Goal: Task Accomplishment & Management: Manage account settings

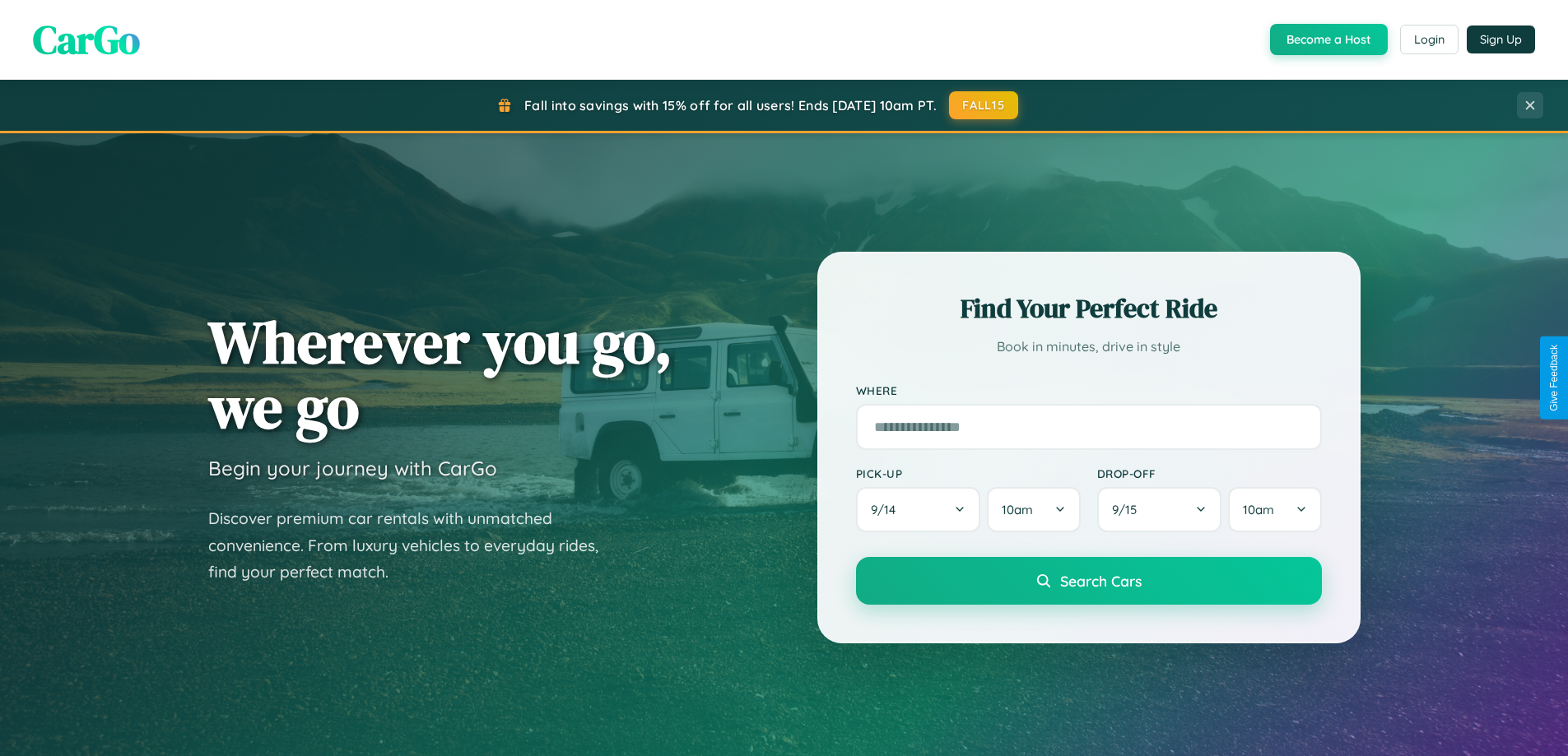
scroll to position [1133, 0]
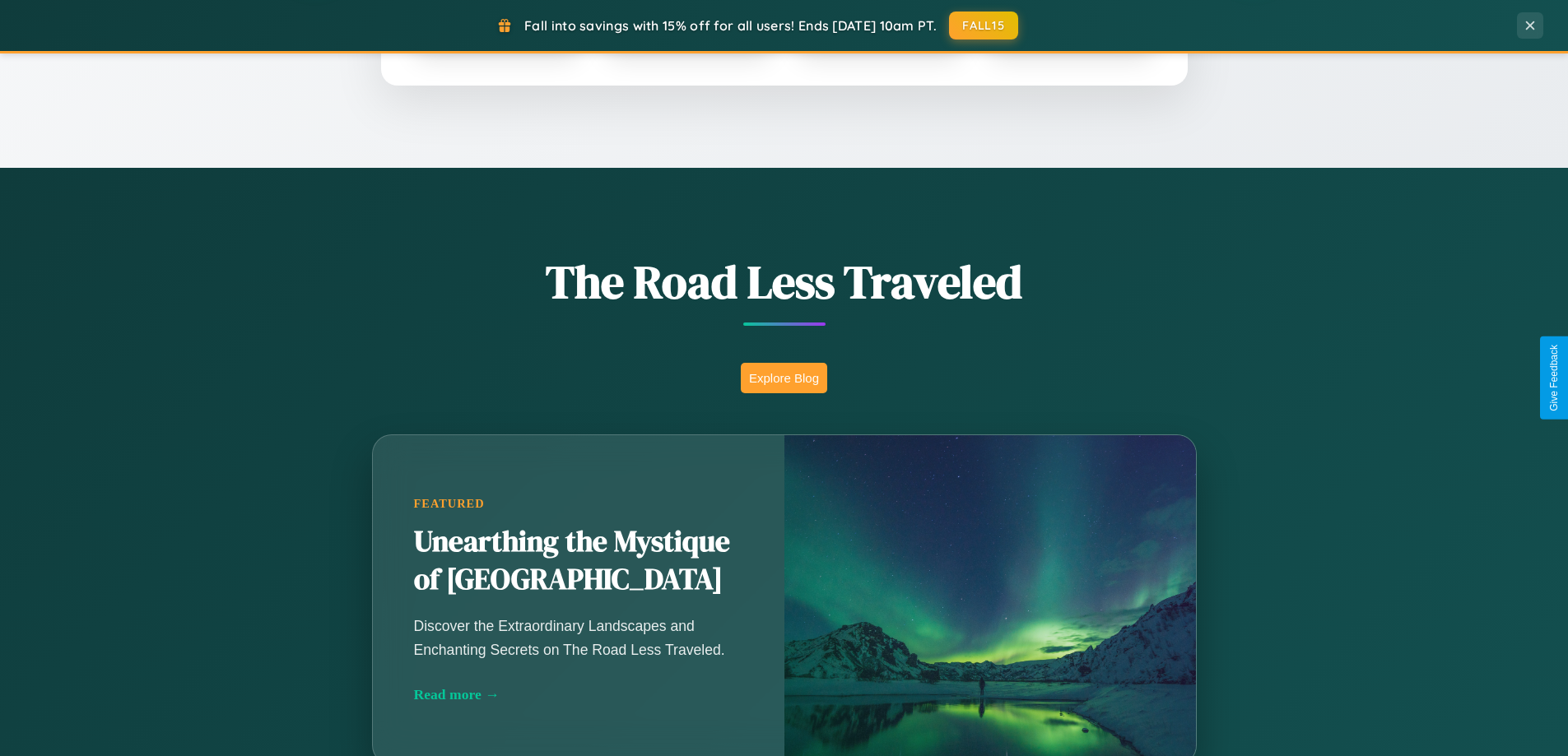
click at [784, 378] on button "Explore Blog" at bounding box center [784, 378] width 87 height 30
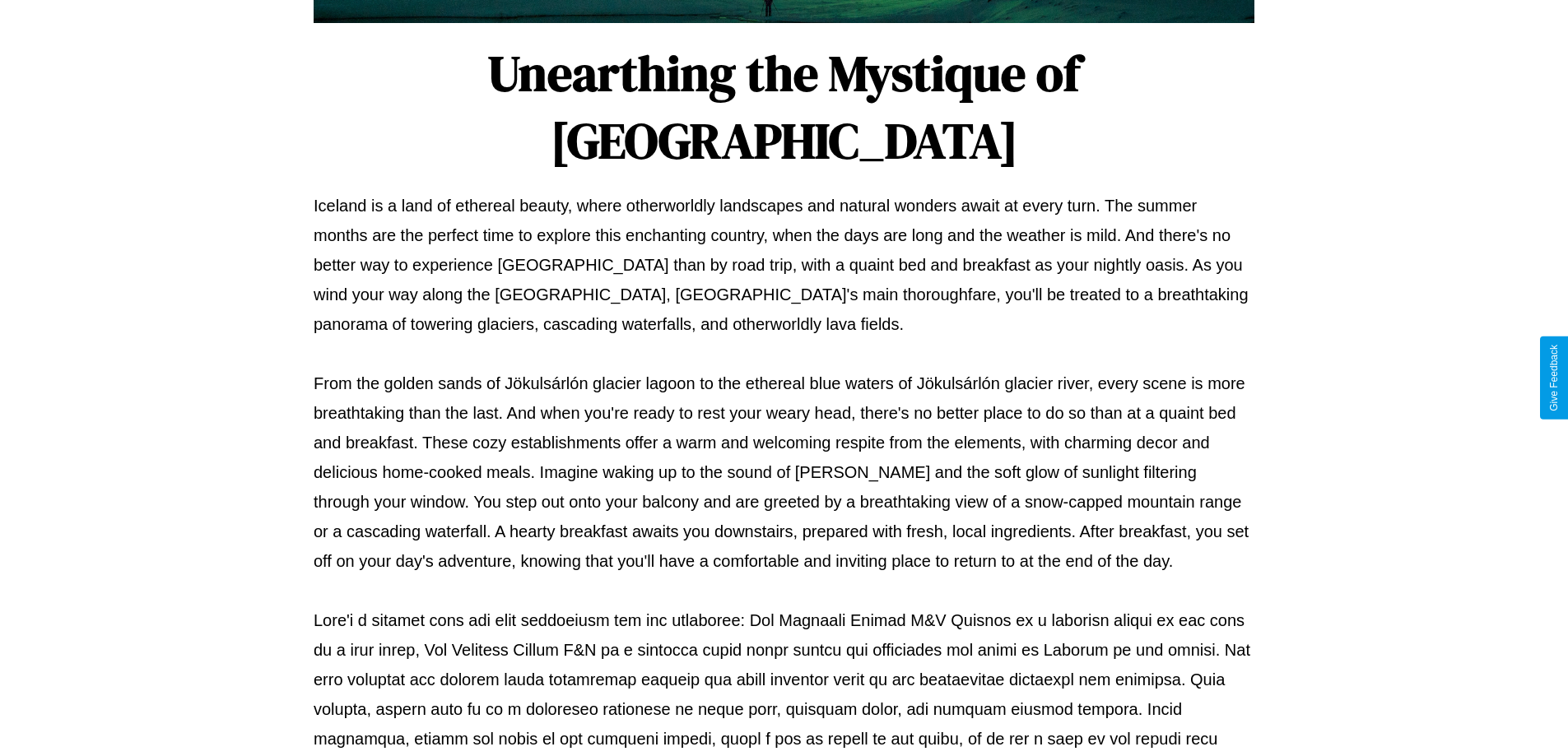
scroll to position [532, 0]
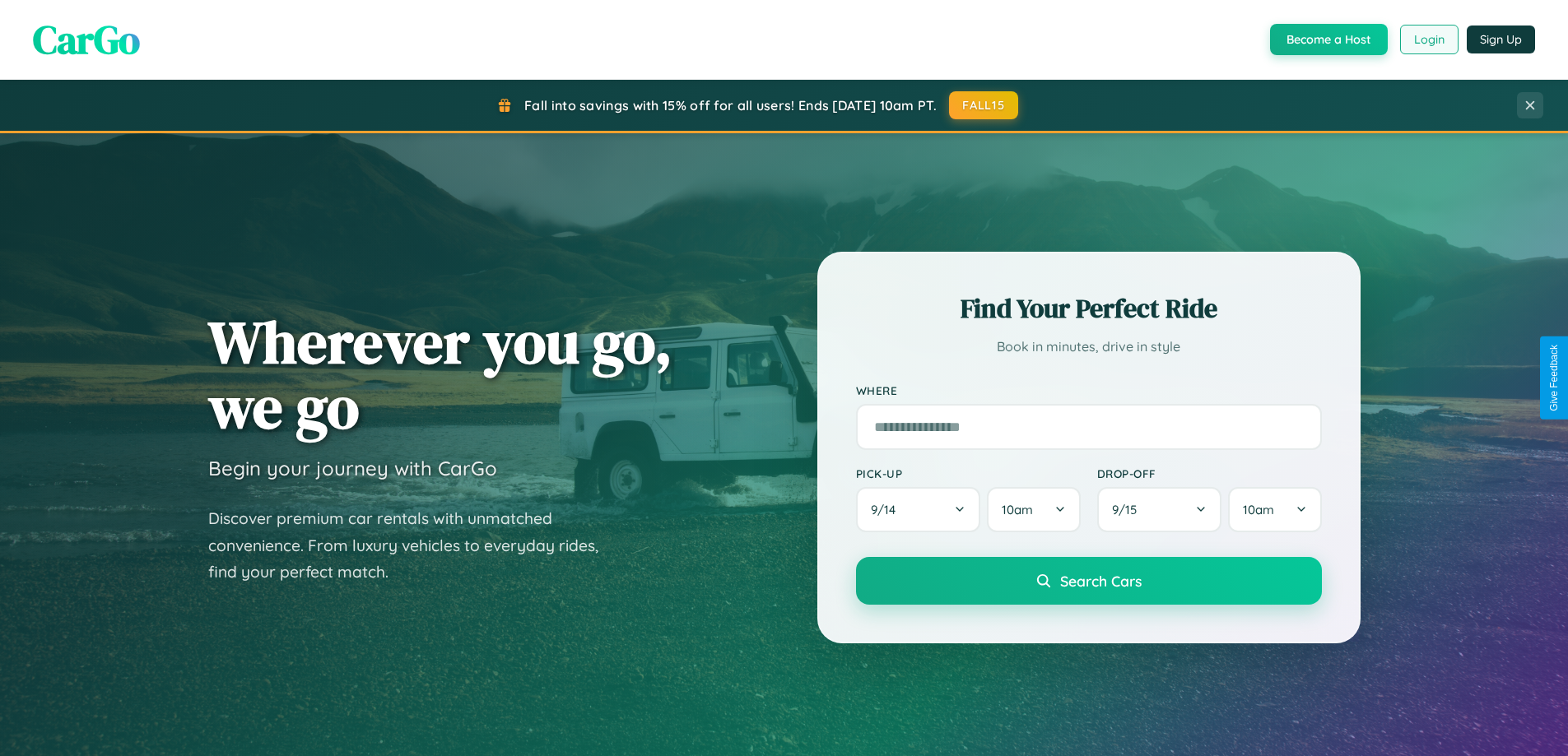
click at [1428, 40] on button "Login" at bounding box center [1428, 40] width 58 height 29
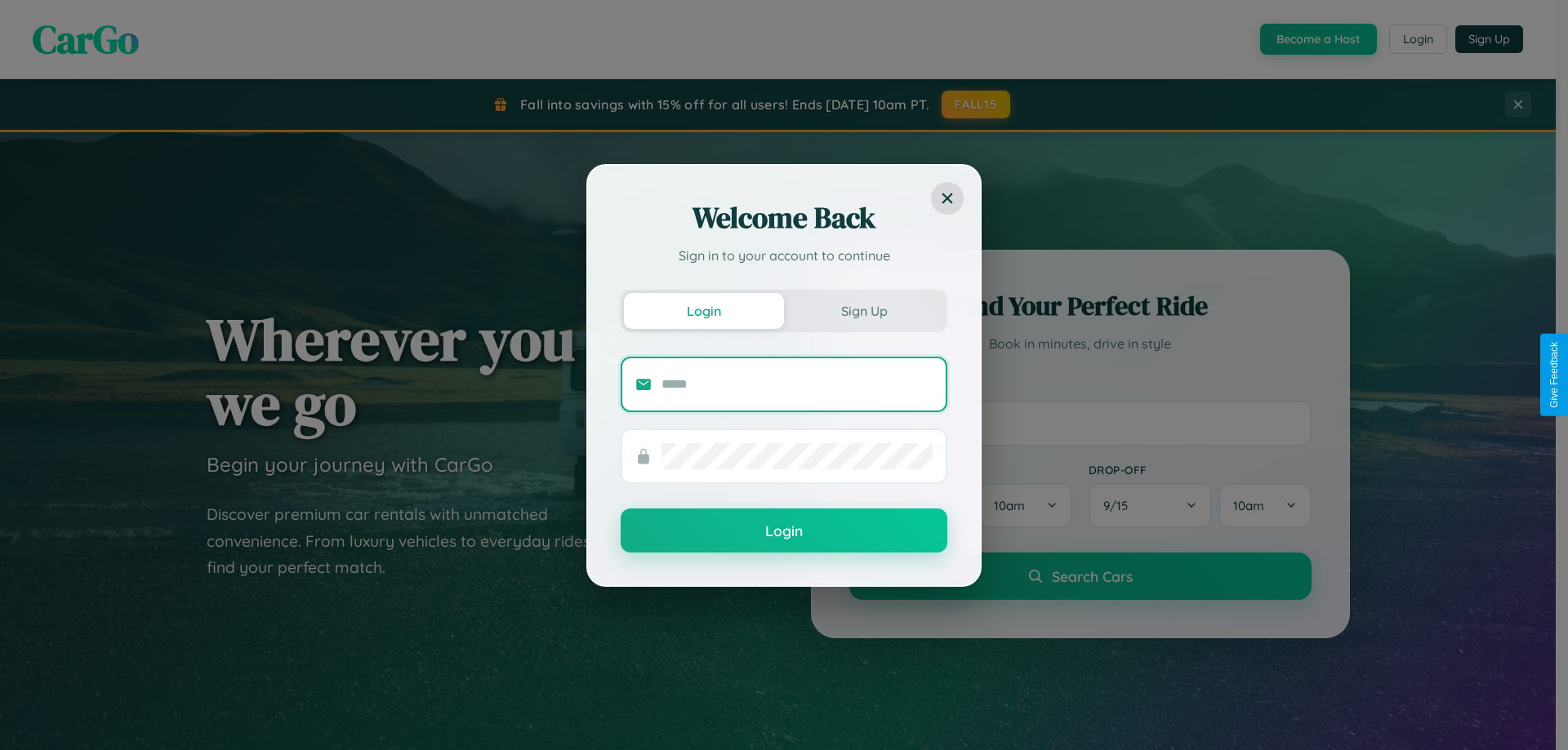
click at [797, 384] on input "text" at bounding box center [797, 385] width 271 height 26
type input "**********"
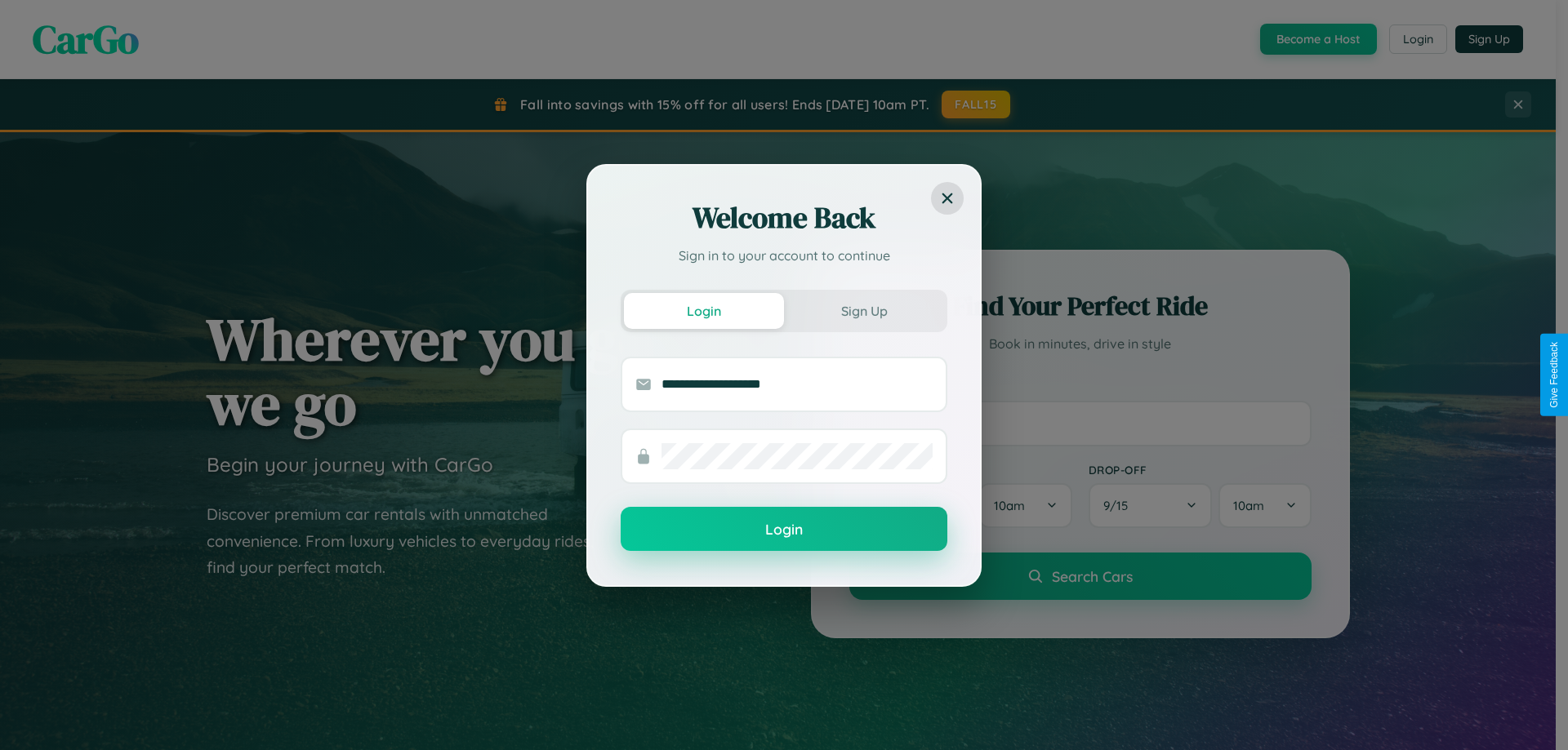
click at [784, 530] on button "Login" at bounding box center [784, 529] width 327 height 44
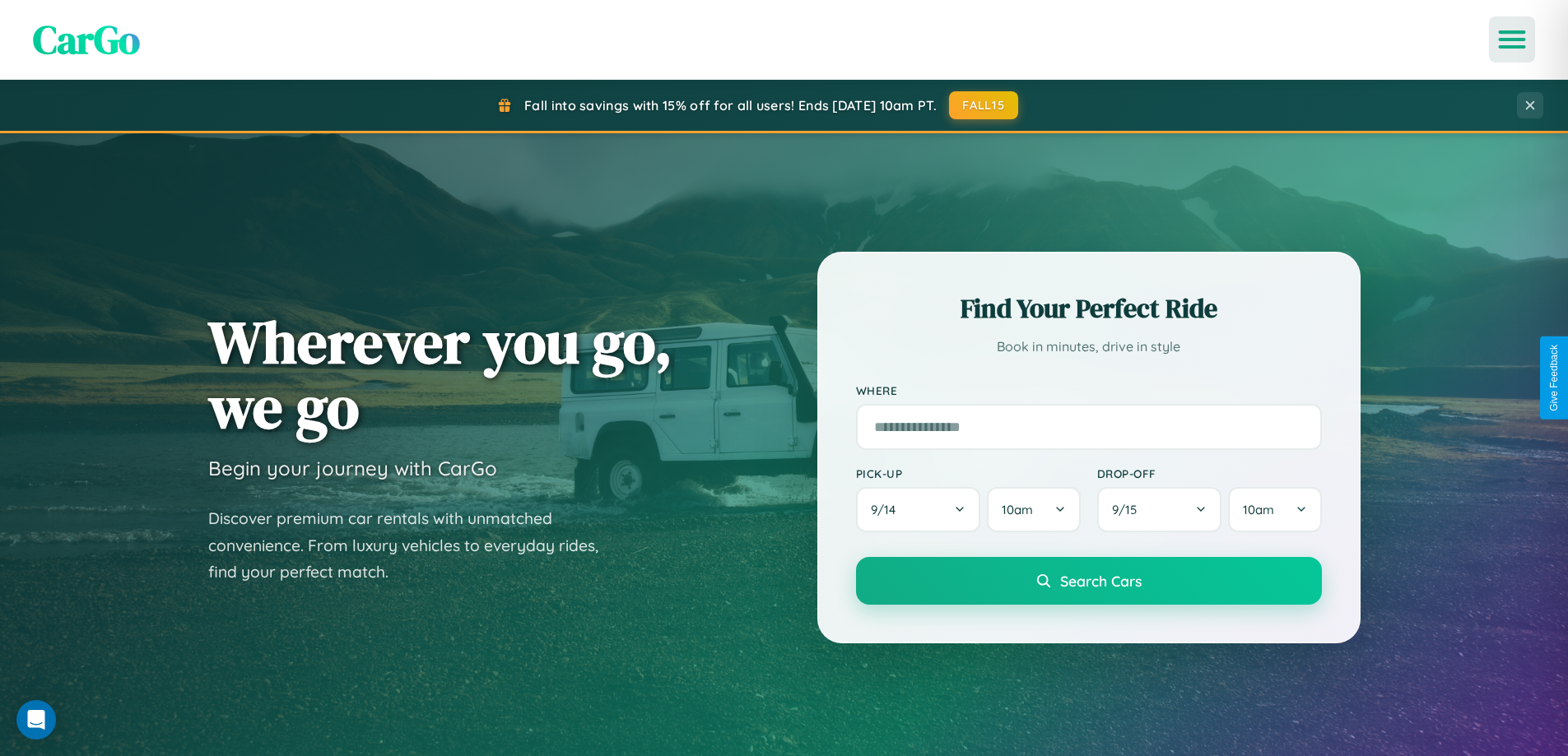
click at [1512, 40] on icon "Open menu" at bounding box center [1512, 40] width 24 height 15
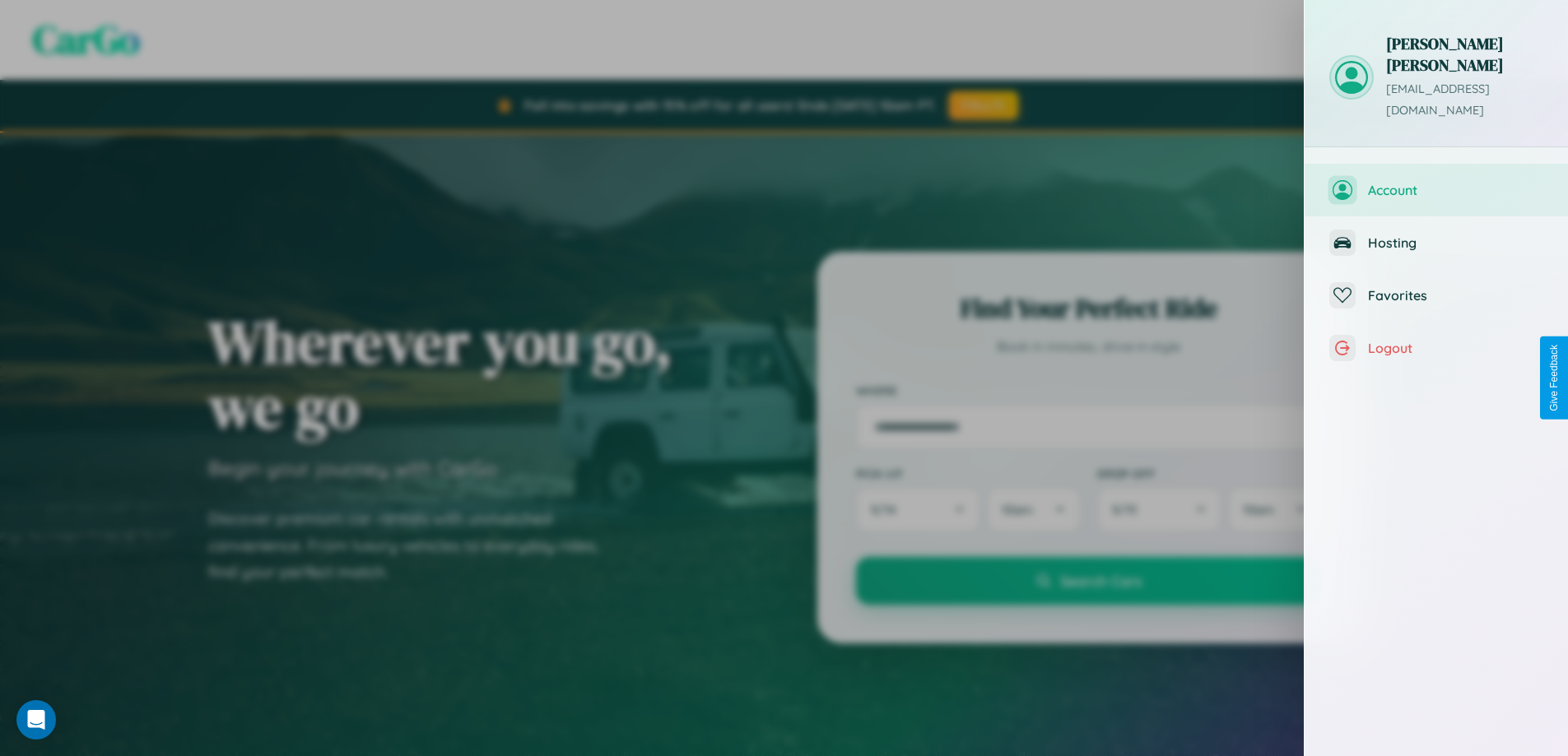
click at [1436, 182] on span "Account" at bounding box center [1456, 191] width 175 height 17
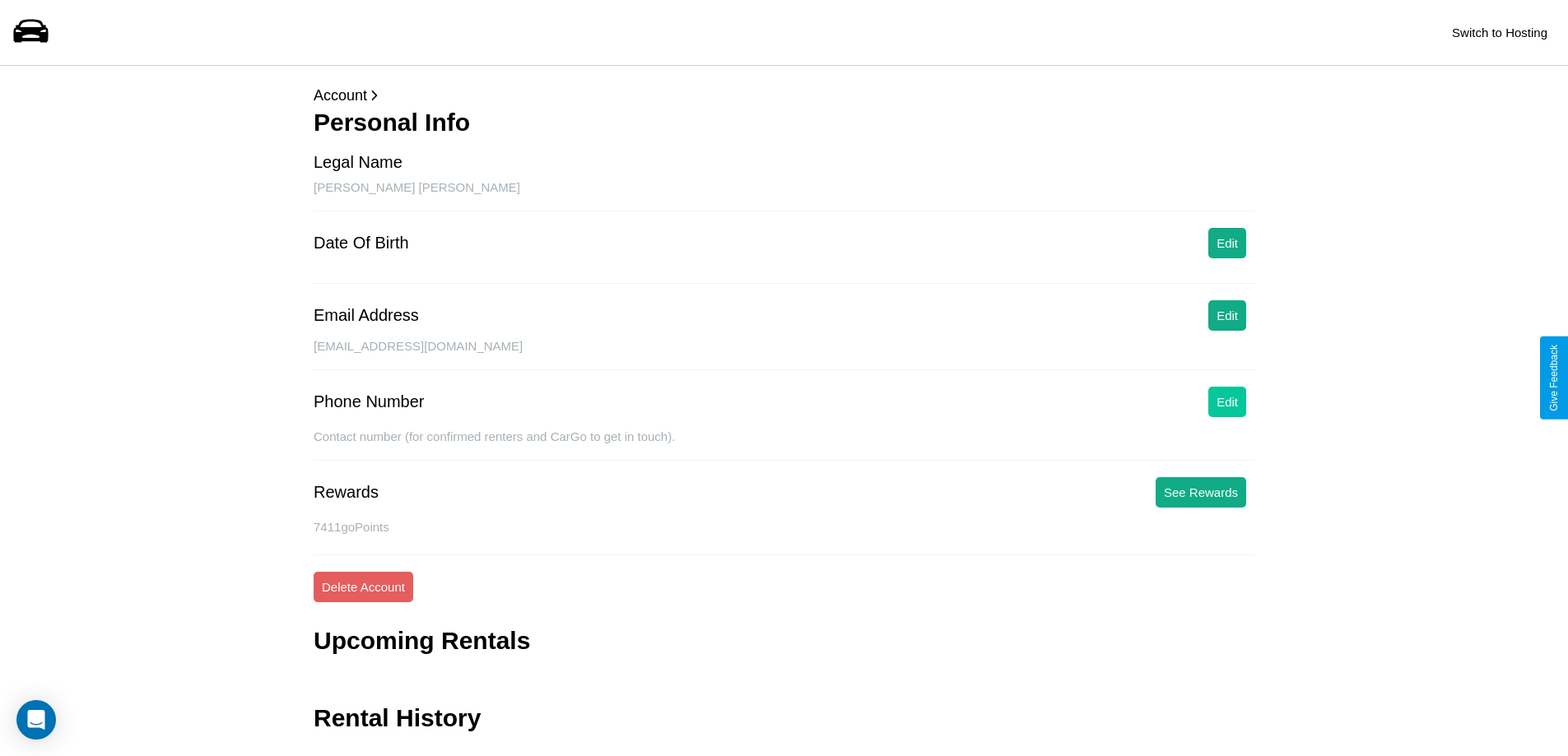
click at [1227, 401] on button "Edit" at bounding box center [1226, 401] width 38 height 30
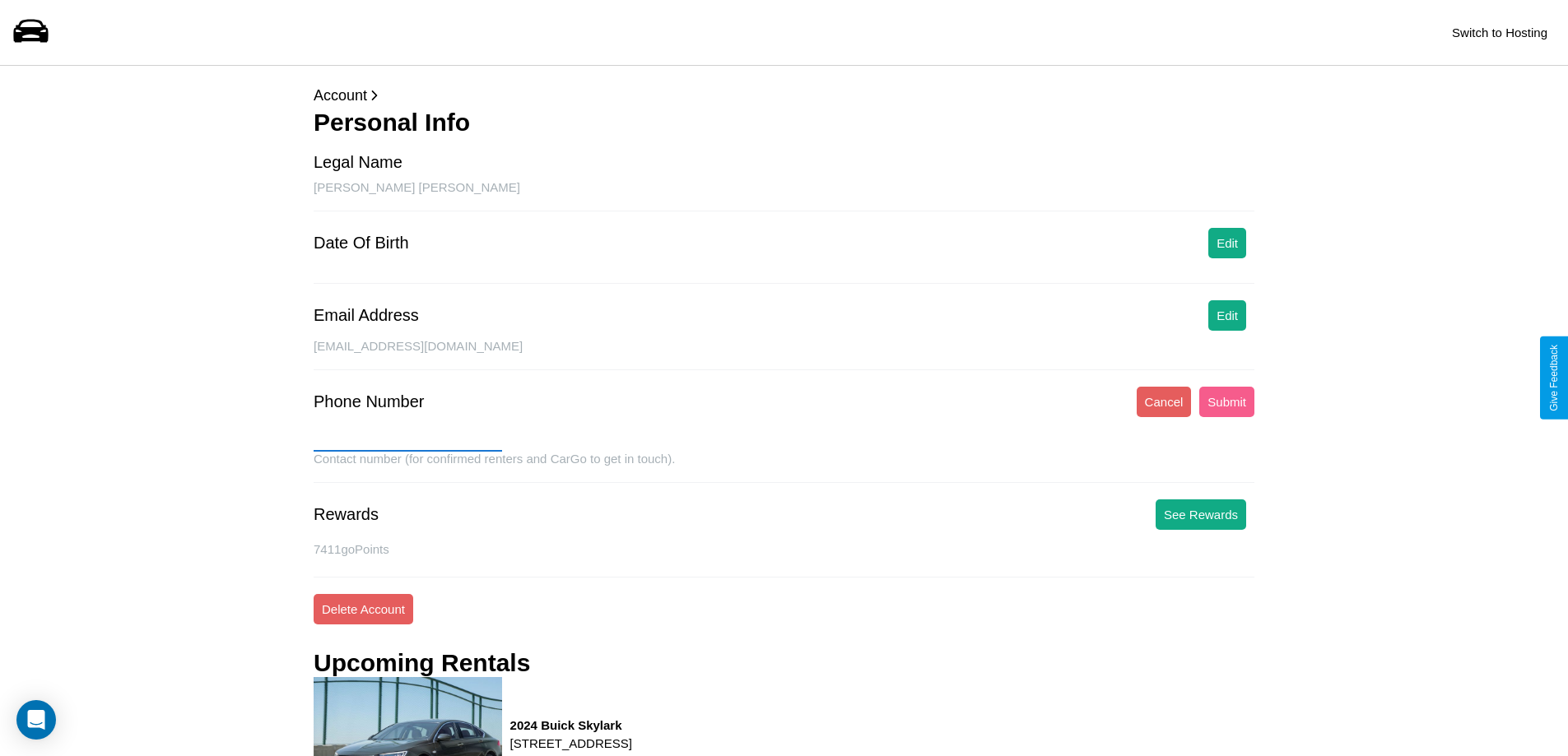
click at [407, 438] on input "text" at bounding box center [408, 438] width 189 height 27
type input "**********"
click at [1226, 401] on button "Submit" at bounding box center [1226, 401] width 55 height 30
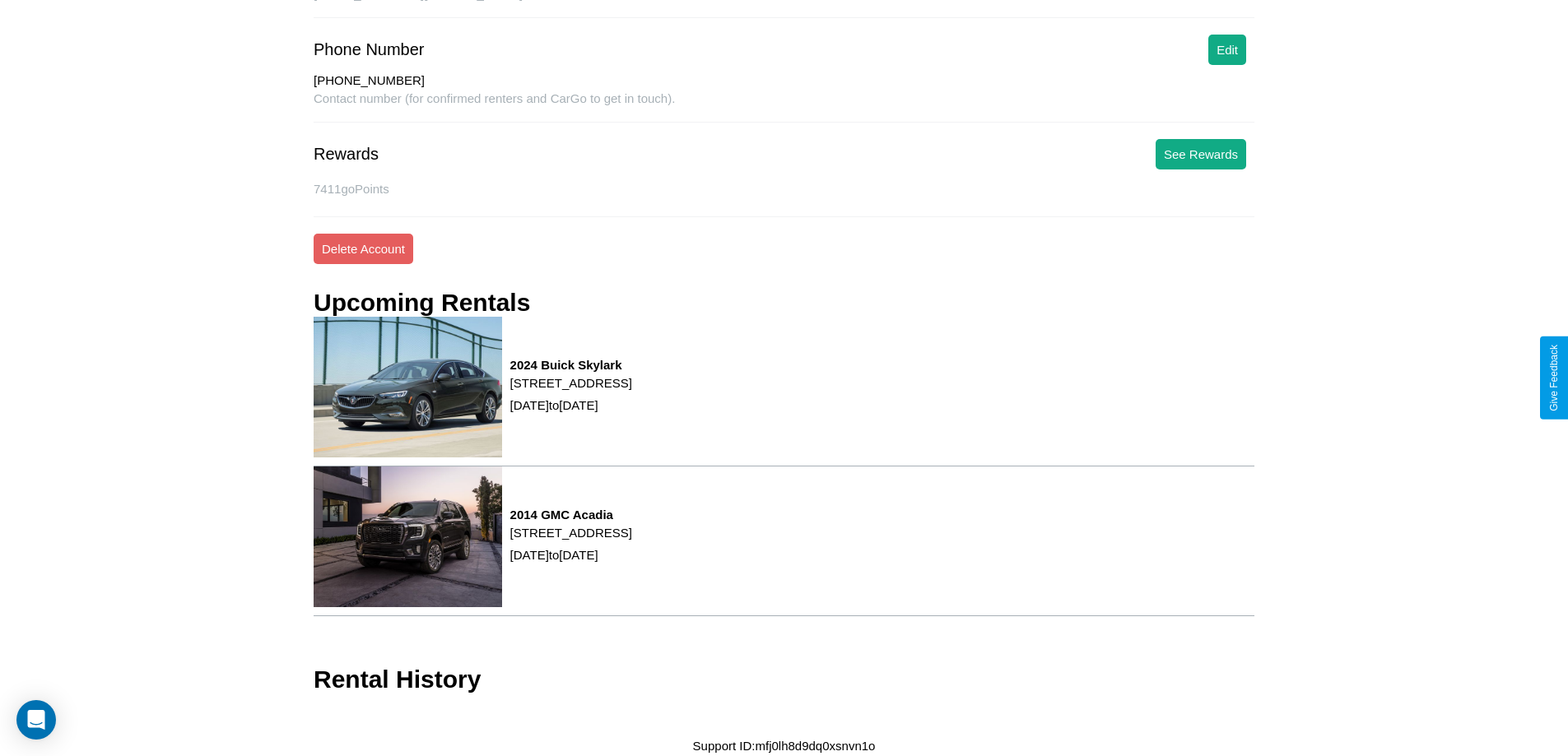
scroll to position [353, 0]
